Goal: Transaction & Acquisition: Purchase product/service

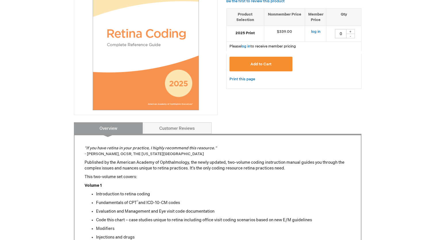
scroll to position [115, 0]
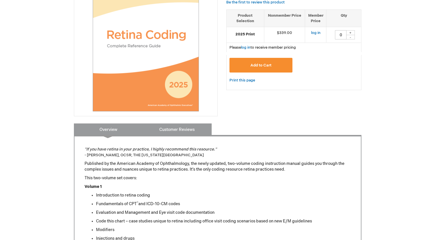
click at [176, 131] on link "Customer Reviews" at bounding box center [177, 129] width 69 height 12
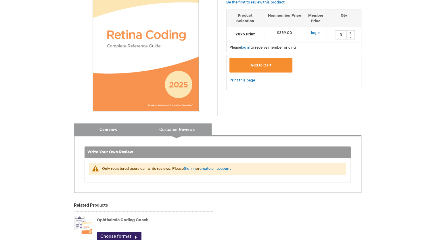
click at [120, 131] on link "Overview" at bounding box center [108, 129] width 69 height 12
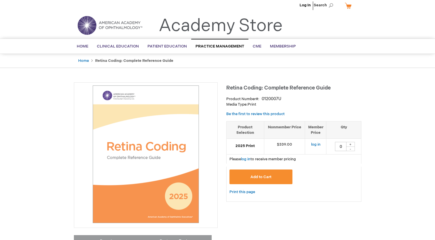
scroll to position [0, 0]
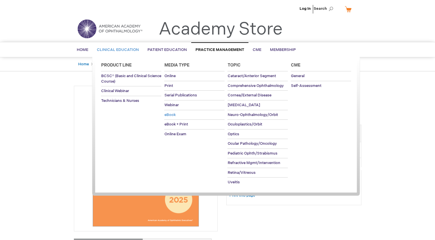
click at [175, 114] on span "eBook" at bounding box center [169, 115] width 11 height 5
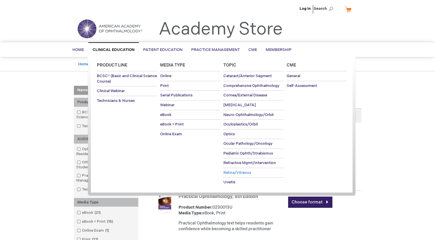
click at [240, 172] on span "Retina/Vitreous" at bounding box center [237, 172] width 28 height 5
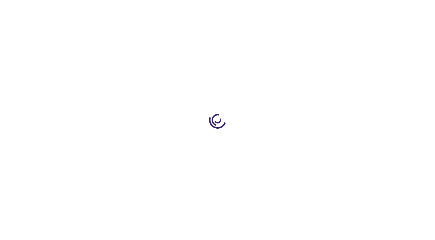
type input "0"
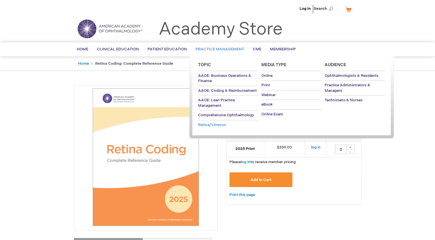
click at [222, 125] on span "Retina/Vitreous" at bounding box center [212, 125] width 28 height 5
